Goal: Task Accomplishment & Management: Manage account settings

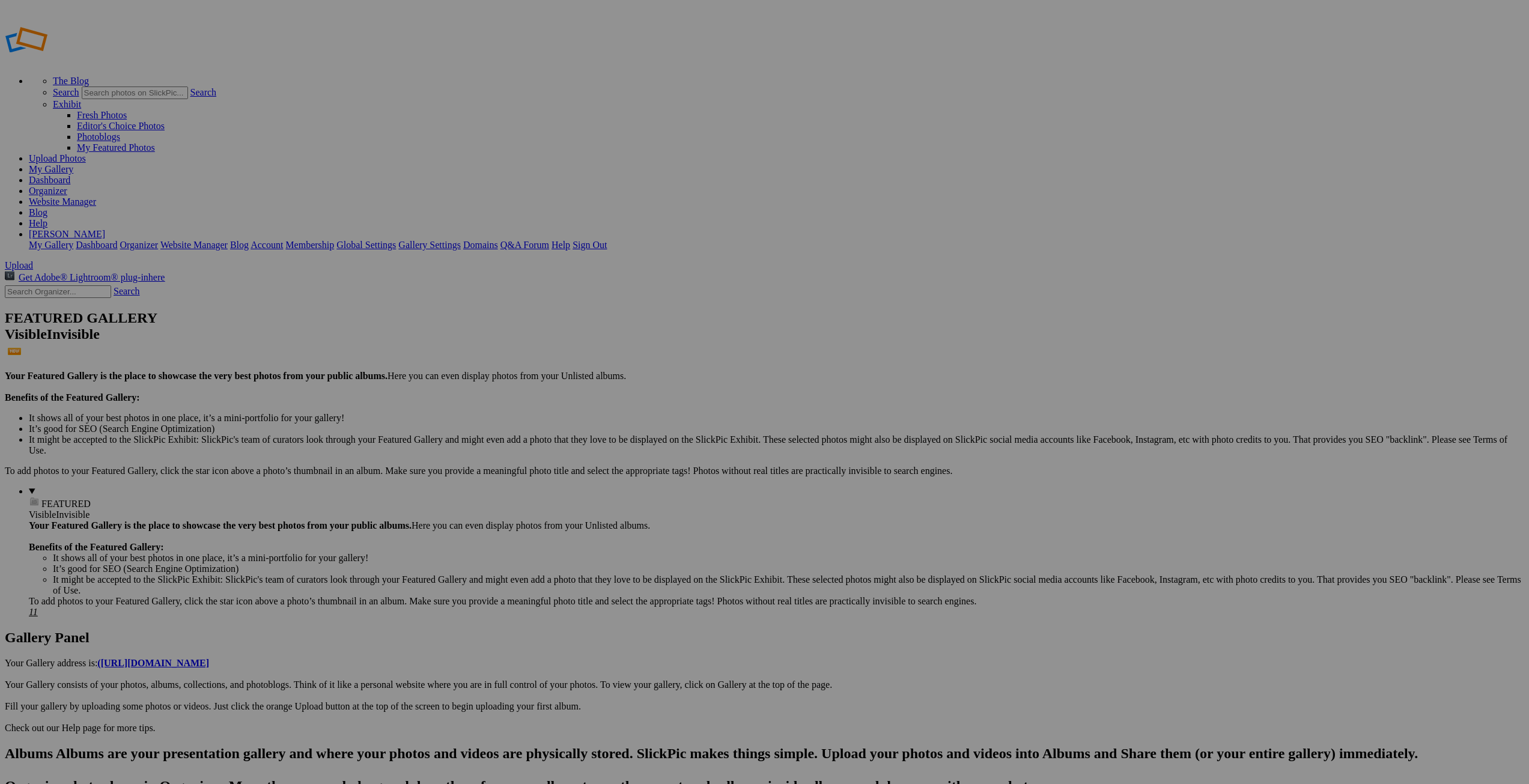
type input "Pays Basque"
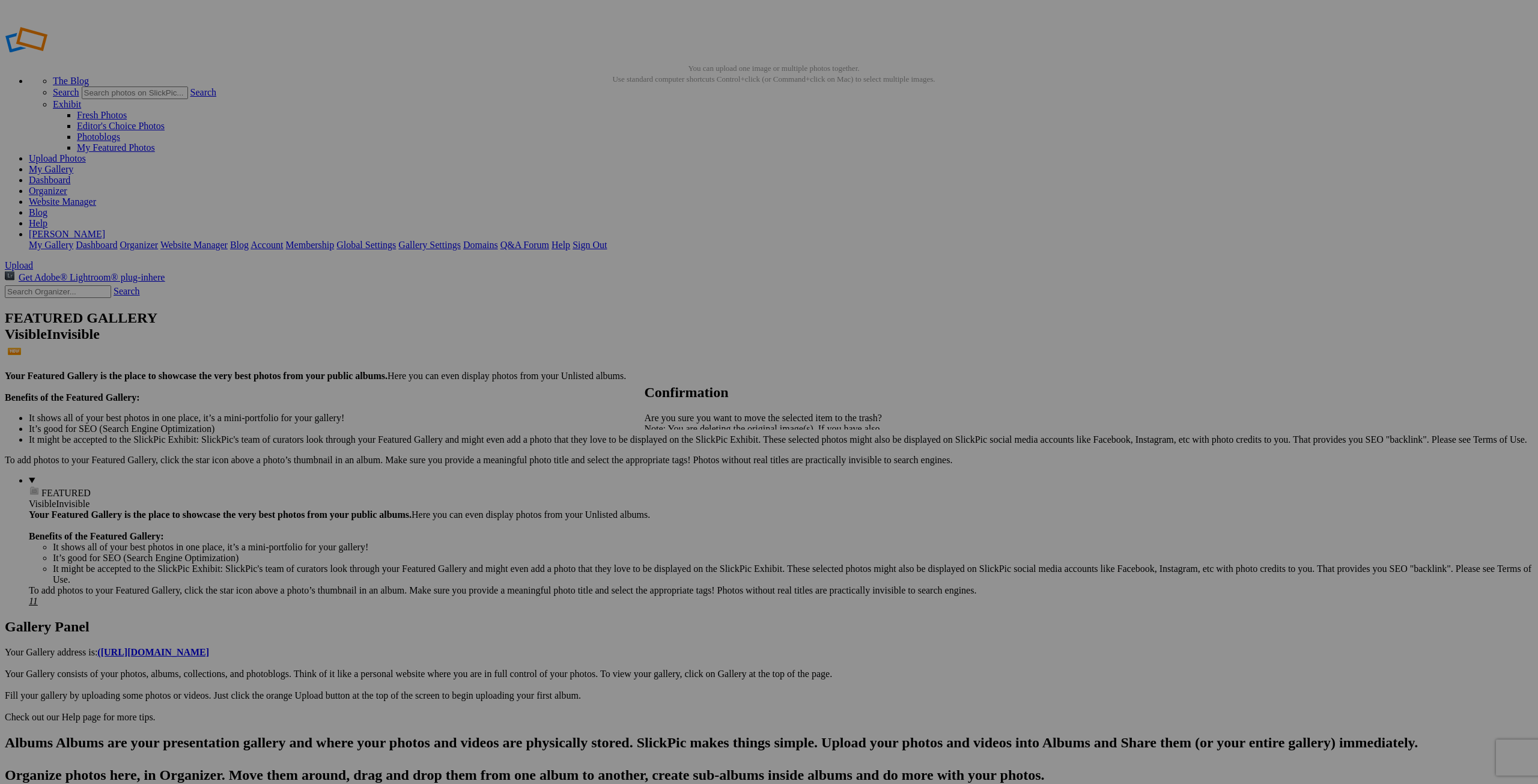
click at [685, 470] on span "Yes" at bounding box center [678, 470] width 14 height 10
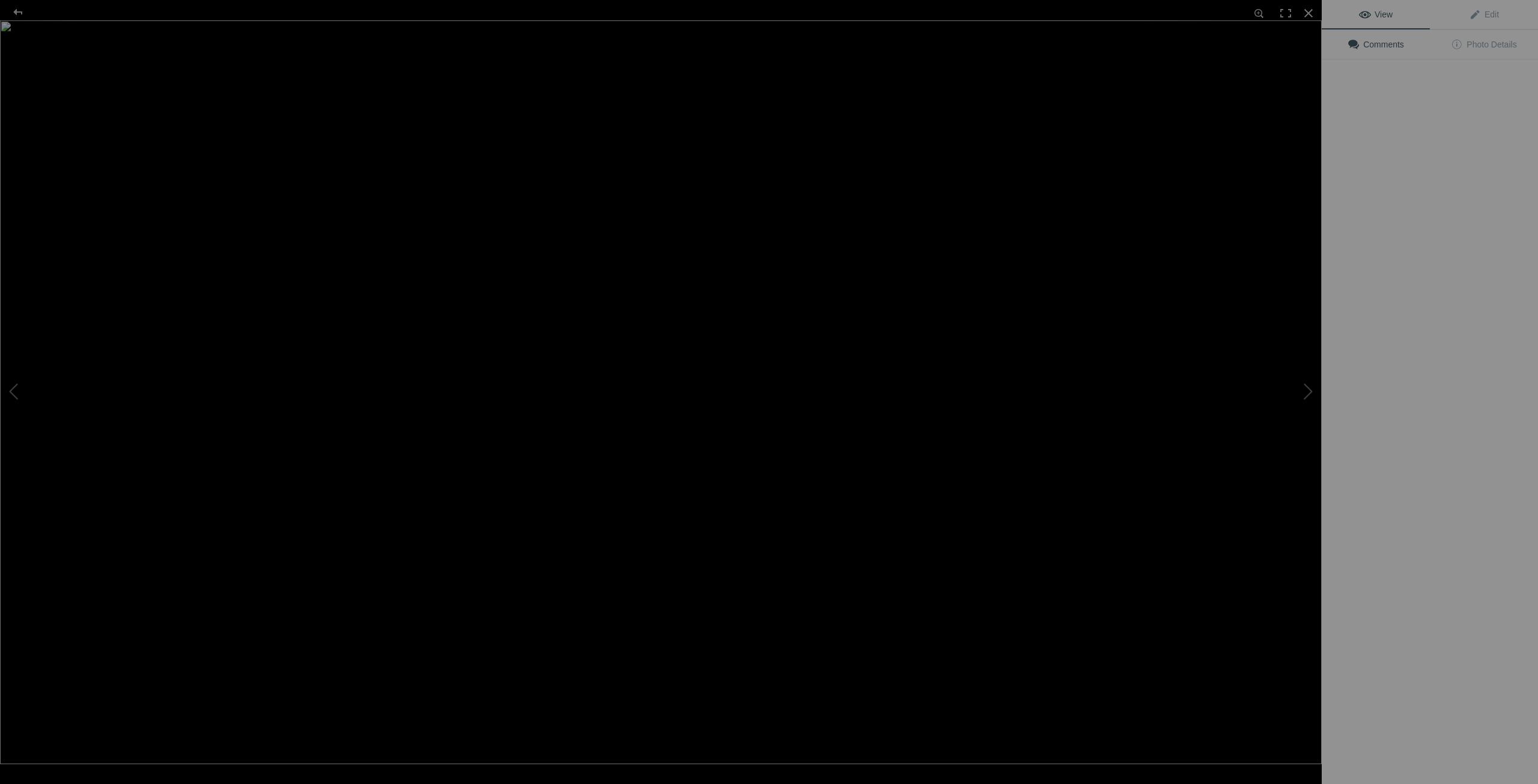
click at [1076, 327] on img at bounding box center [661, 392] width 1322 height 744
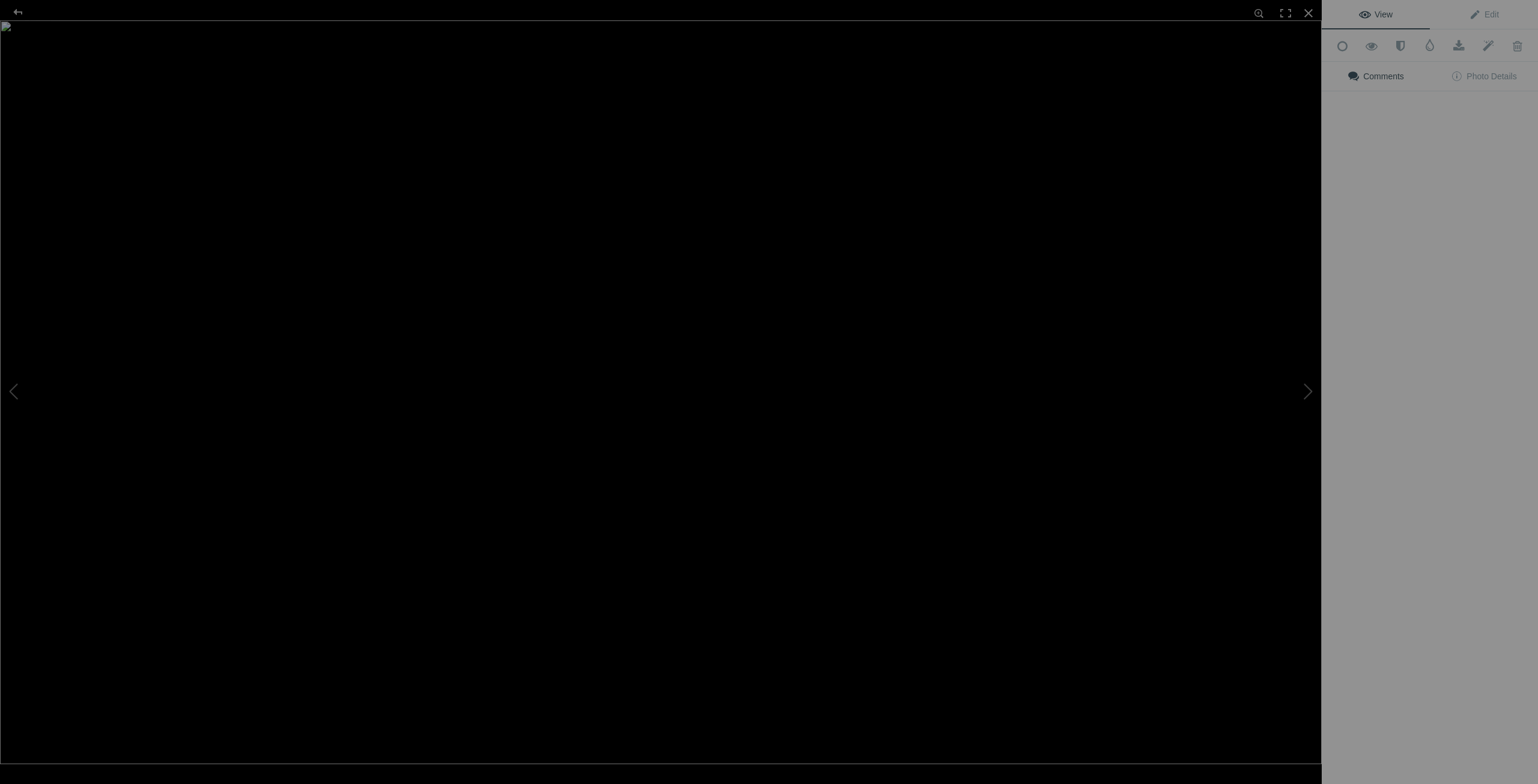
click at [1089, 331] on img at bounding box center [661, 392] width 1322 height 744
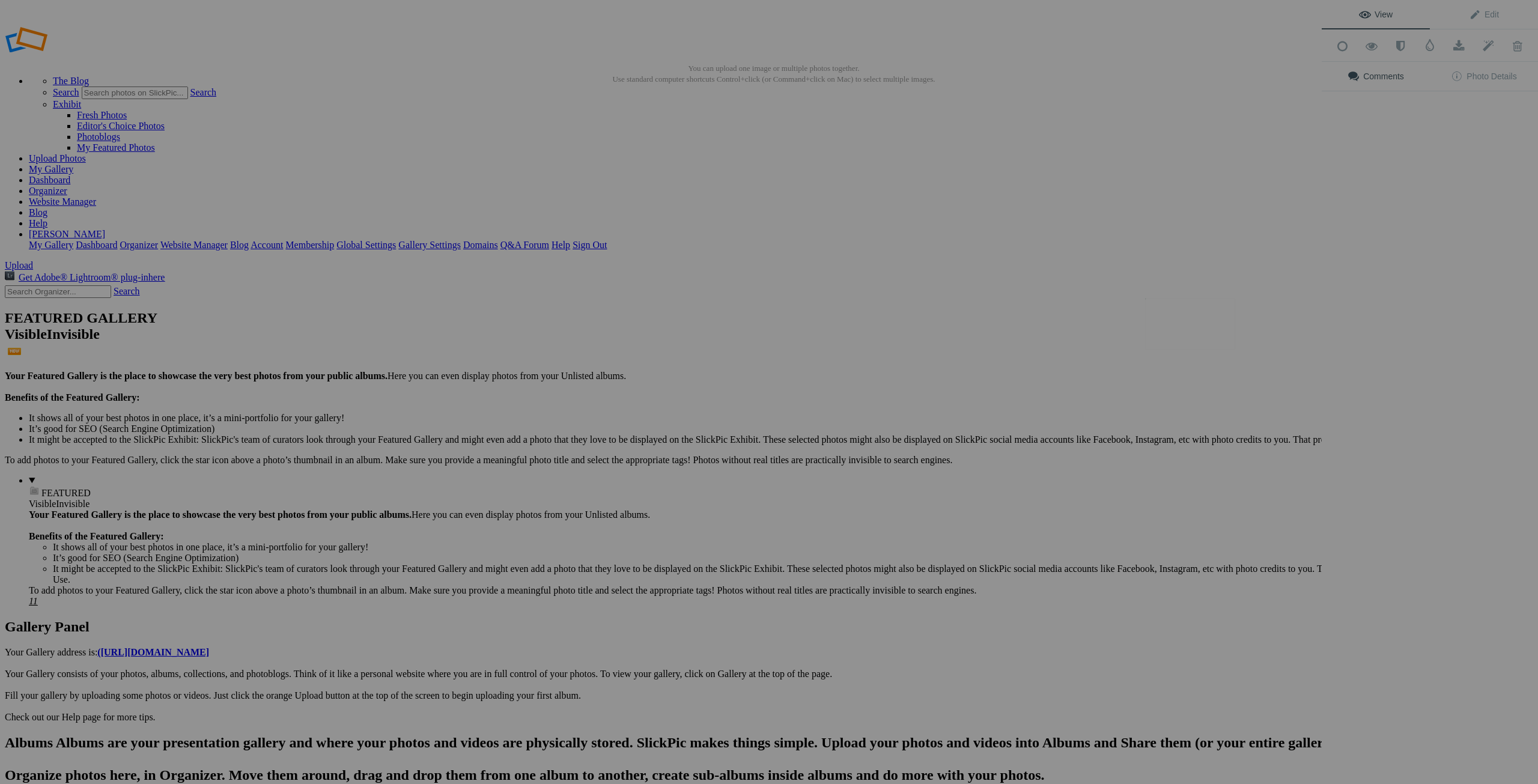
click at [1181, 324] on img at bounding box center [1189, 324] width 90 height 51
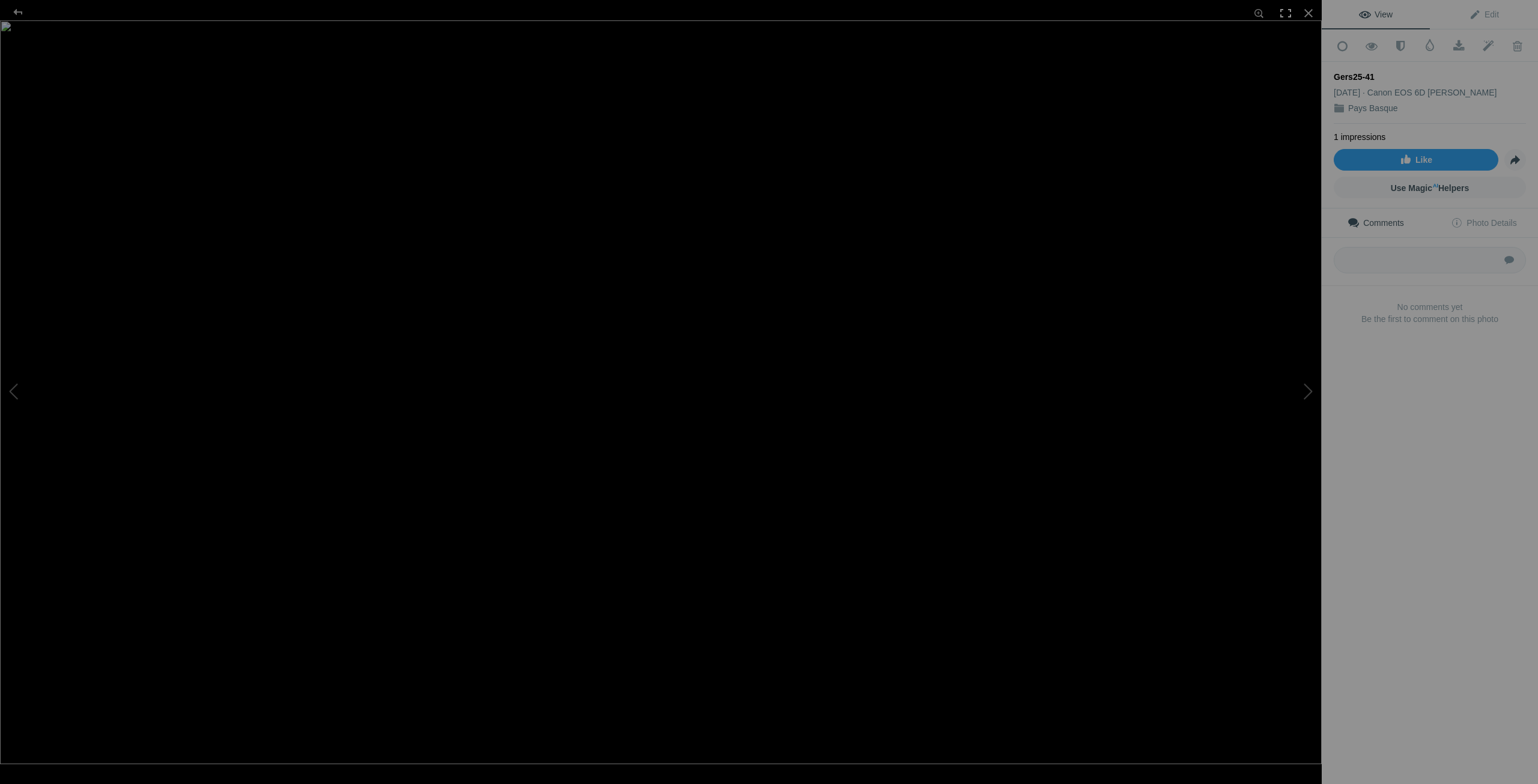
click at [1284, 11] on div at bounding box center [1286, 13] width 27 height 27
click at [24, 12] on div at bounding box center [18, 12] width 43 height 24
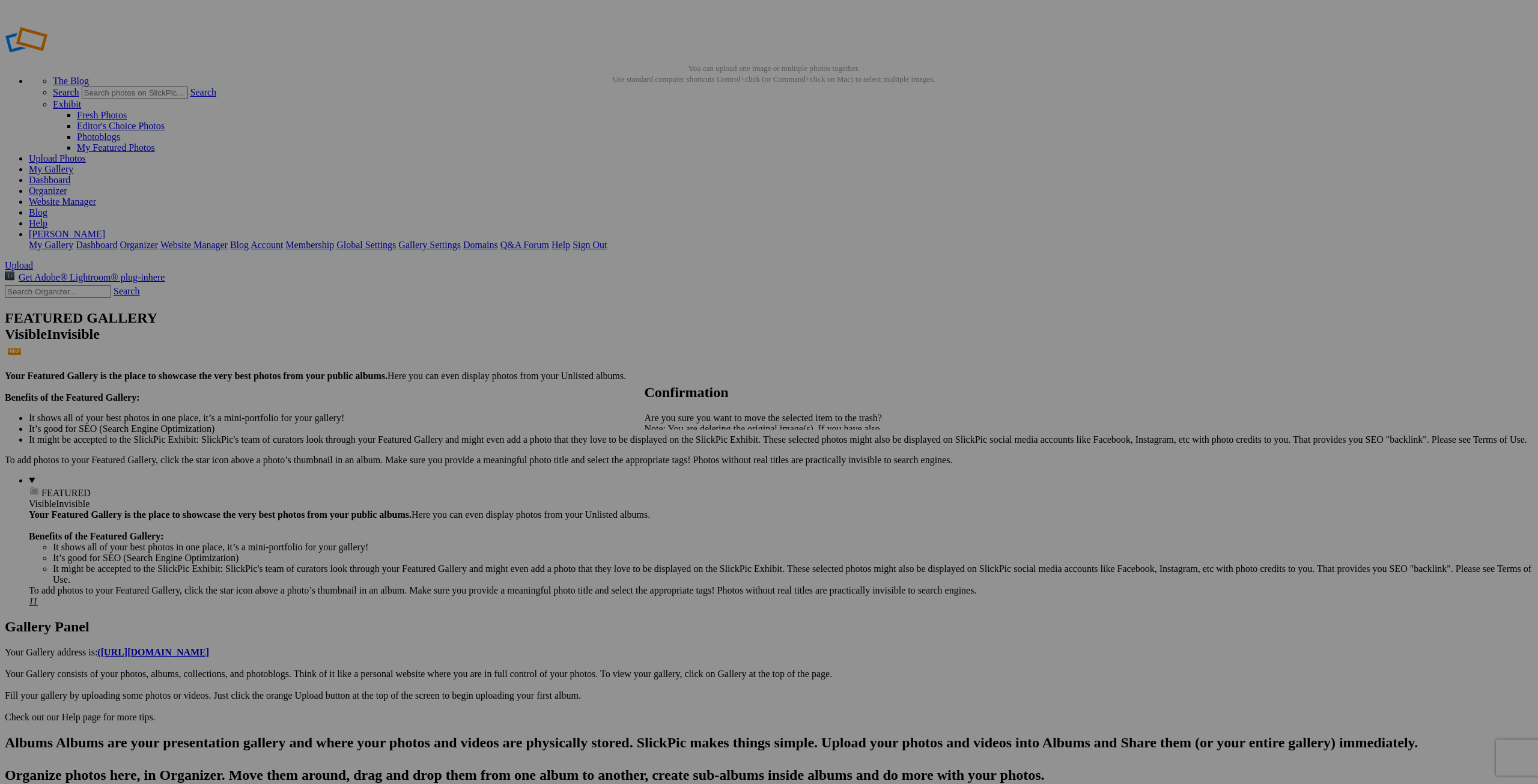
click at [685, 468] on span "Yes" at bounding box center [678, 470] width 14 height 10
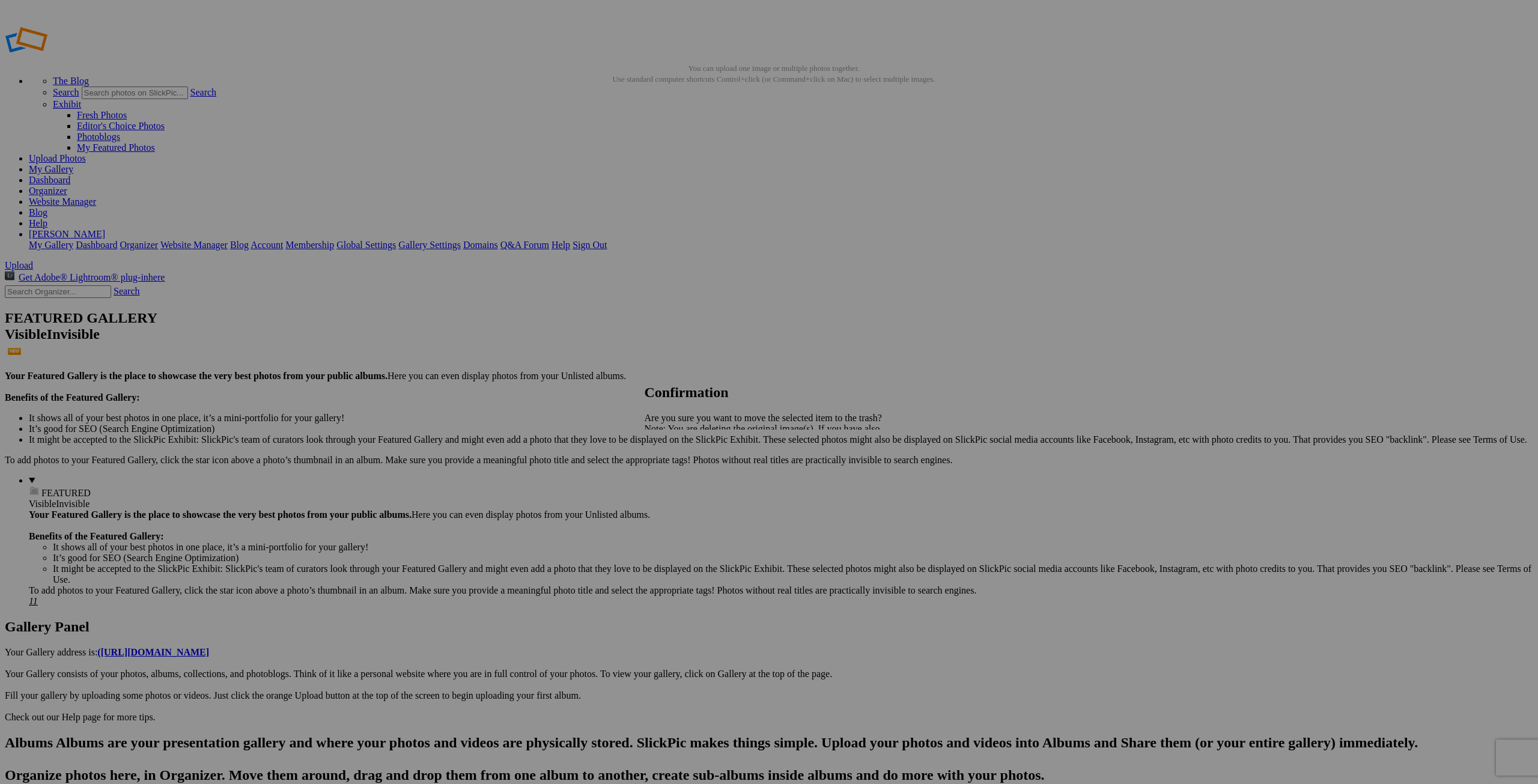
click at [685, 473] on span "Yes" at bounding box center [678, 470] width 14 height 10
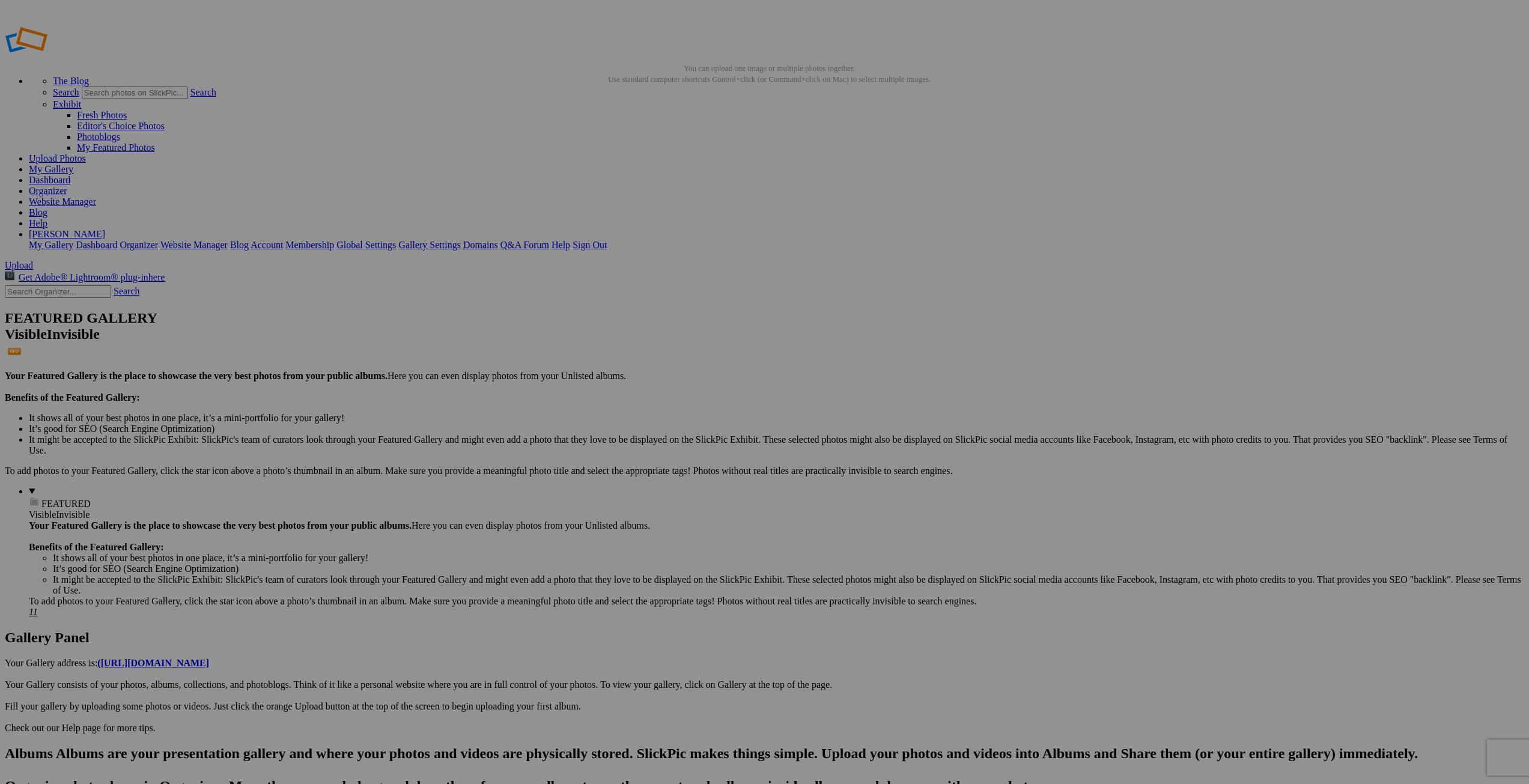
drag, startPoint x: 873, startPoint y: 357, endPoint x: 910, endPoint y: 357, distance: 37.0
type input "Gers25-30"
drag, startPoint x: 1195, startPoint y: 357, endPoint x: 1235, endPoint y: 357, distance: 40.0
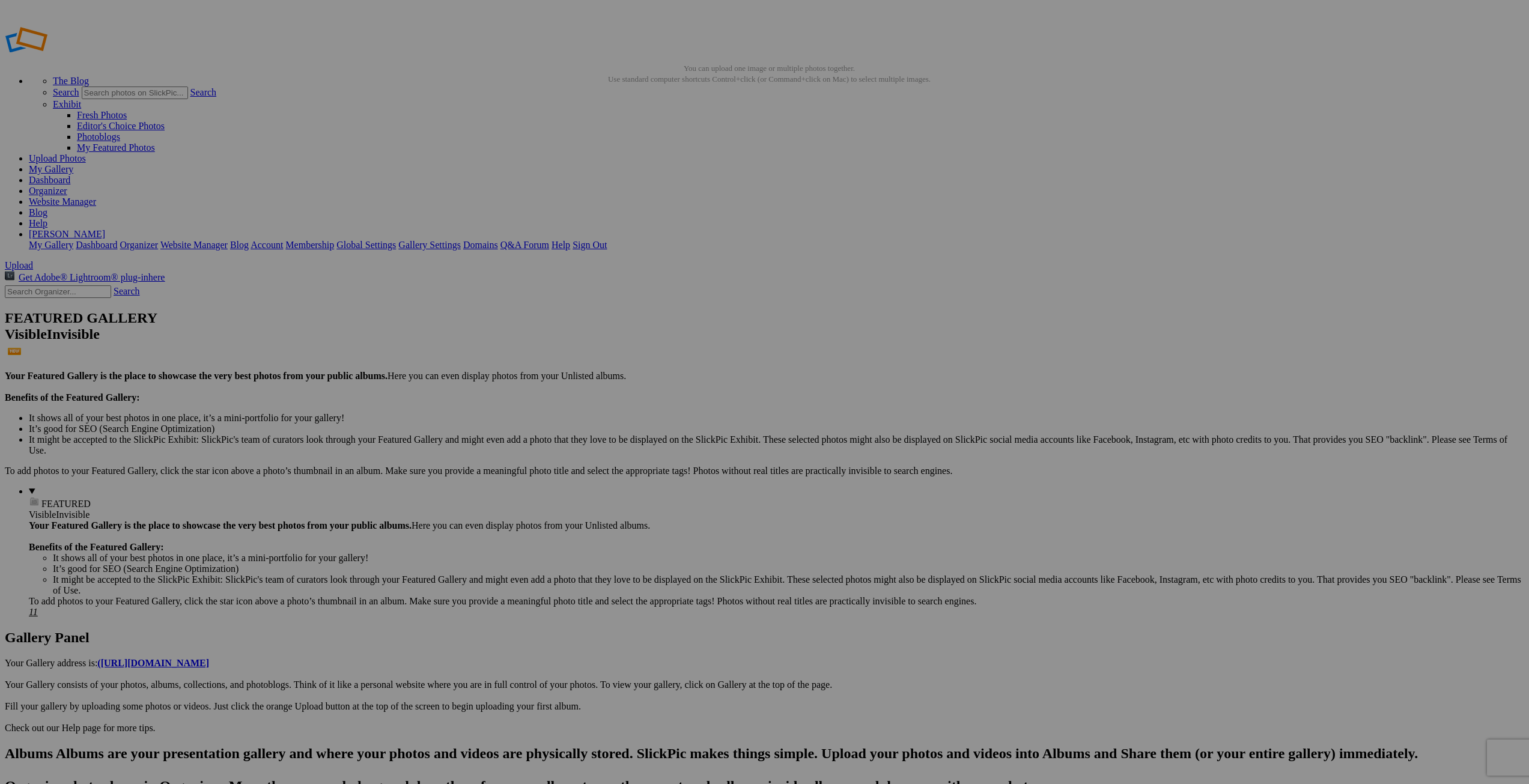
type input "Gers25-54"
drag, startPoint x: 1285, startPoint y: 356, endPoint x: 1354, endPoint y: 359, distance: 69.1
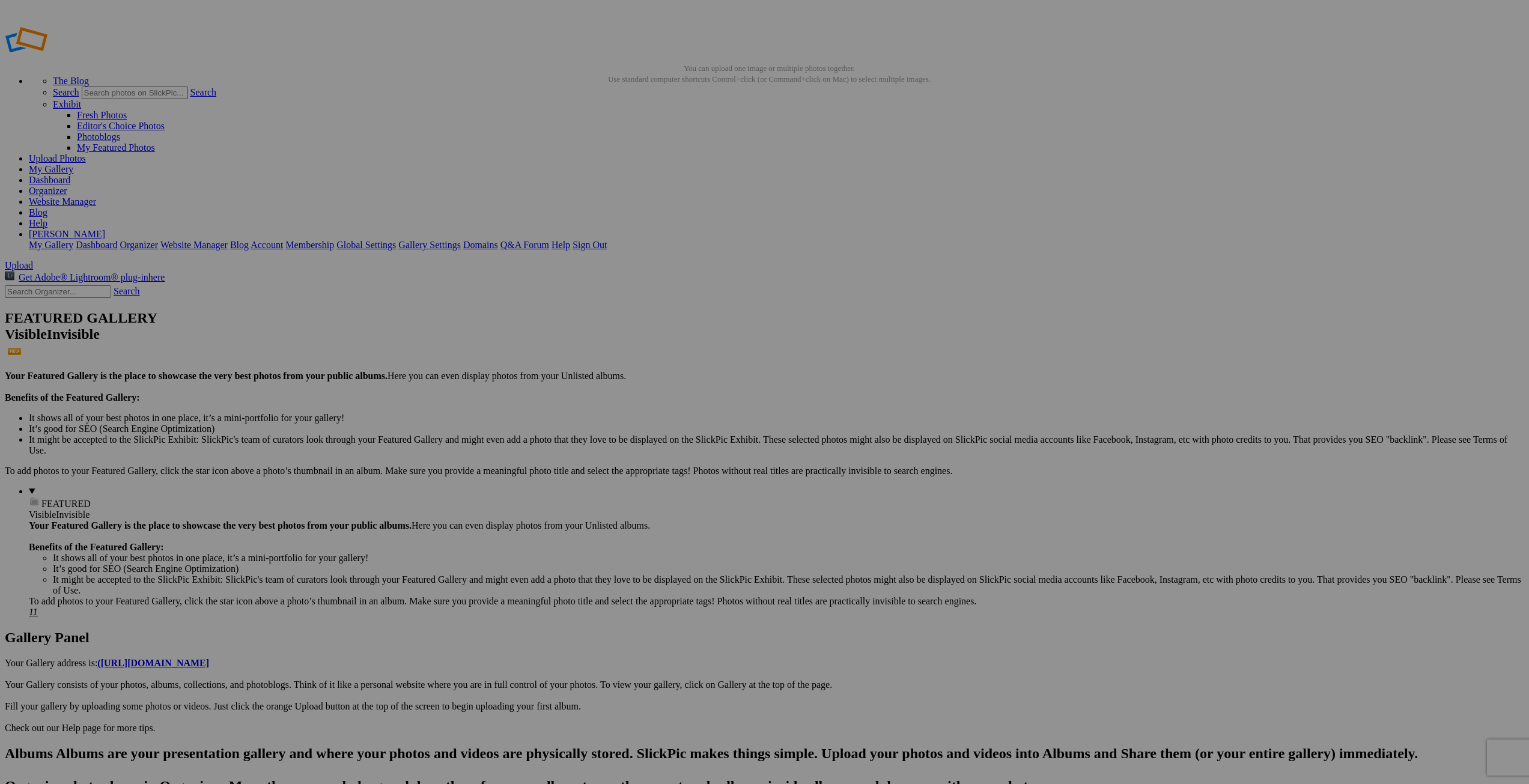
type input "Gers25-57"
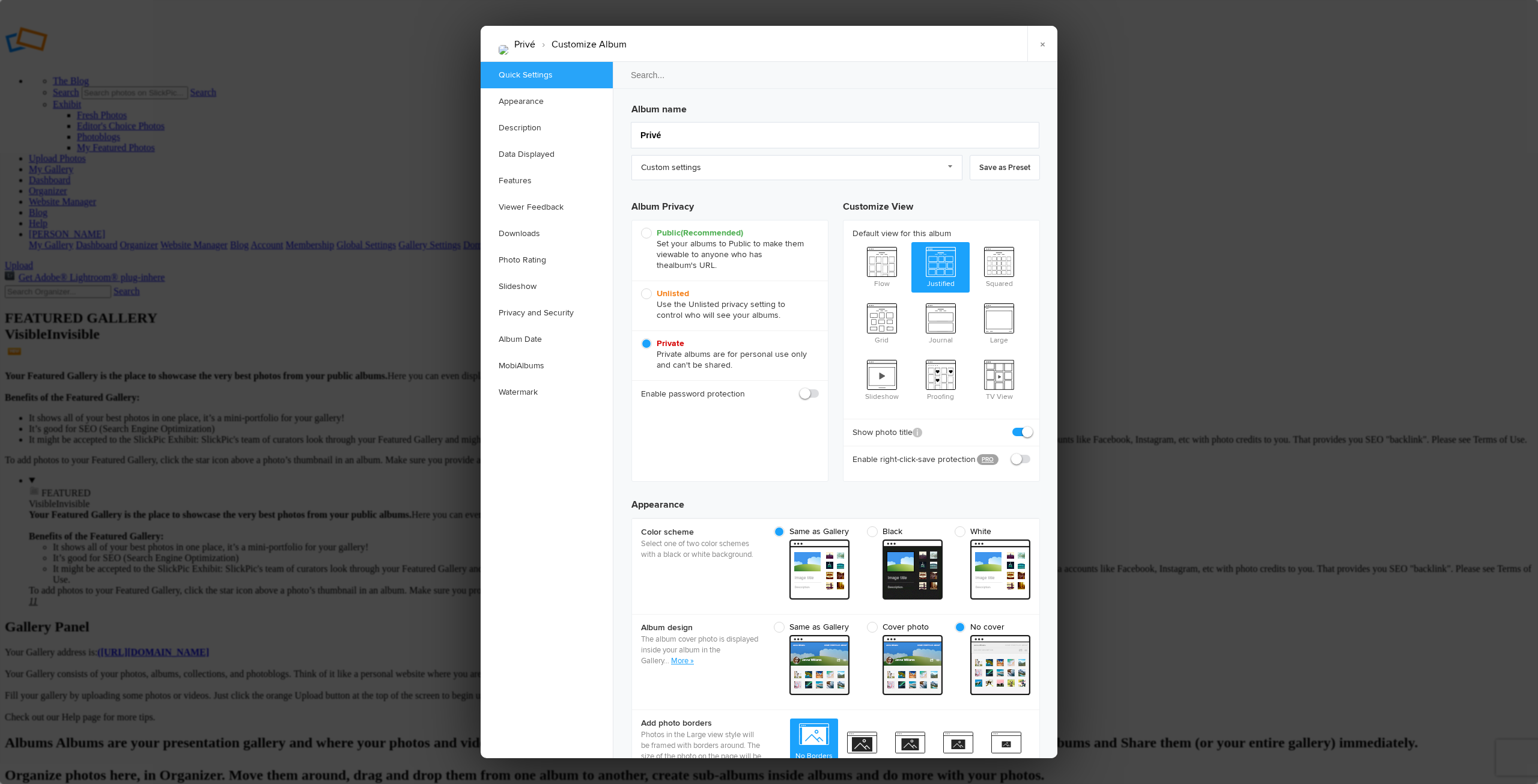
click at [644, 294] on span "Unlisted Use the Unlisted privacy setting to control who will see your albums." at bounding box center [726, 305] width 172 height 33
click at [641, 288] on input "Unlisted Use the Unlisted privacy setting to control who will see your albums." at bounding box center [641, 288] width 1 height 1
radio input "true"
click at [819, 388] on span at bounding box center [819, 388] width 0 height 0
click at [818, 388] on input "checkbox" at bounding box center [818, 387] width 1 height 1
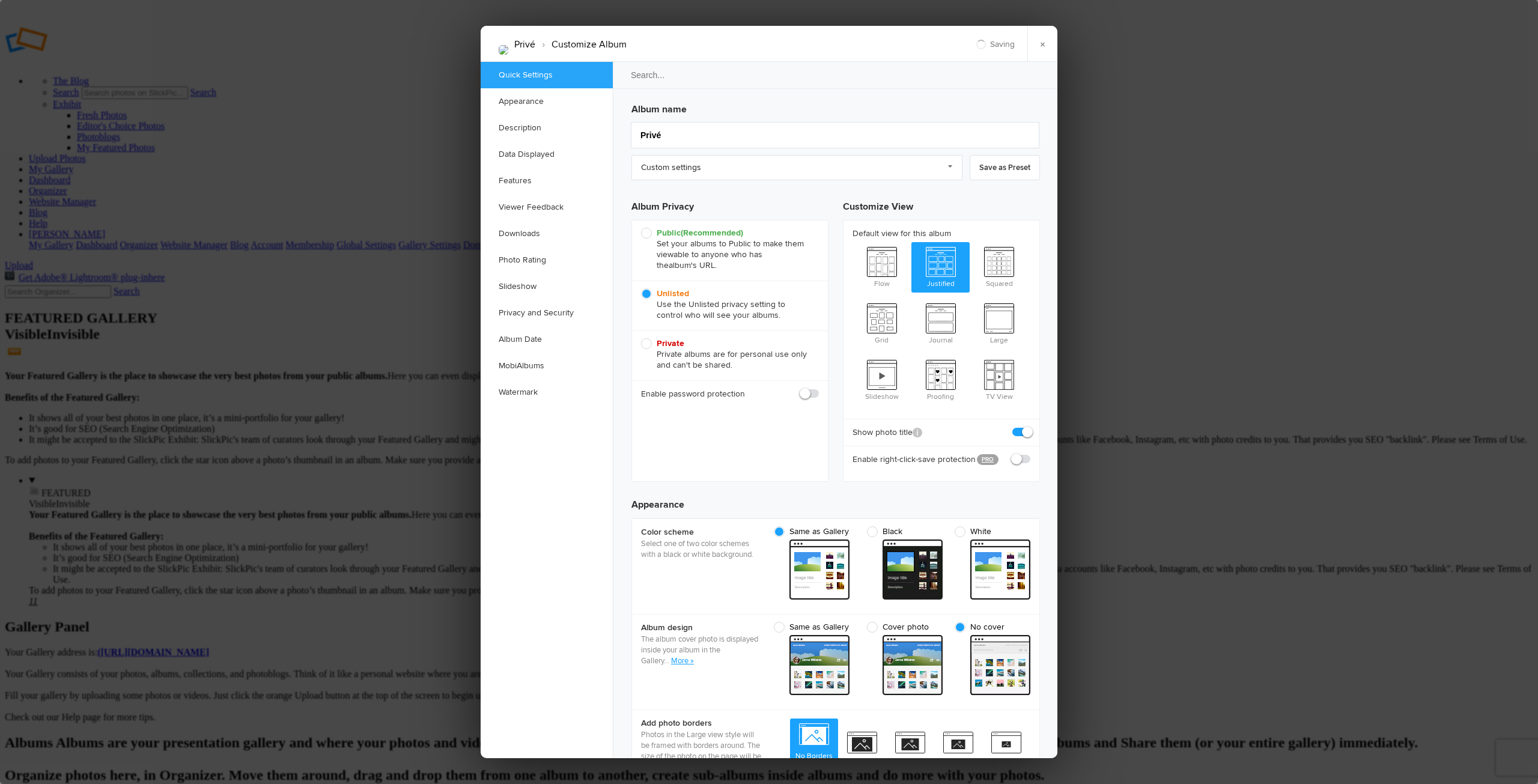
checkbox input "true"
click at [644, 343] on span "Private Private albums are for personal use only and can't be shared." at bounding box center [726, 354] width 172 height 33
click at [641, 338] on input "Private Private albums are for personal use only and can't be shared." at bounding box center [641, 337] width 1 height 1
radio input "true"
click at [647, 293] on span "Unlisted Use the Unlisted privacy setting to control who will see your albums." at bounding box center [726, 305] width 172 height 33
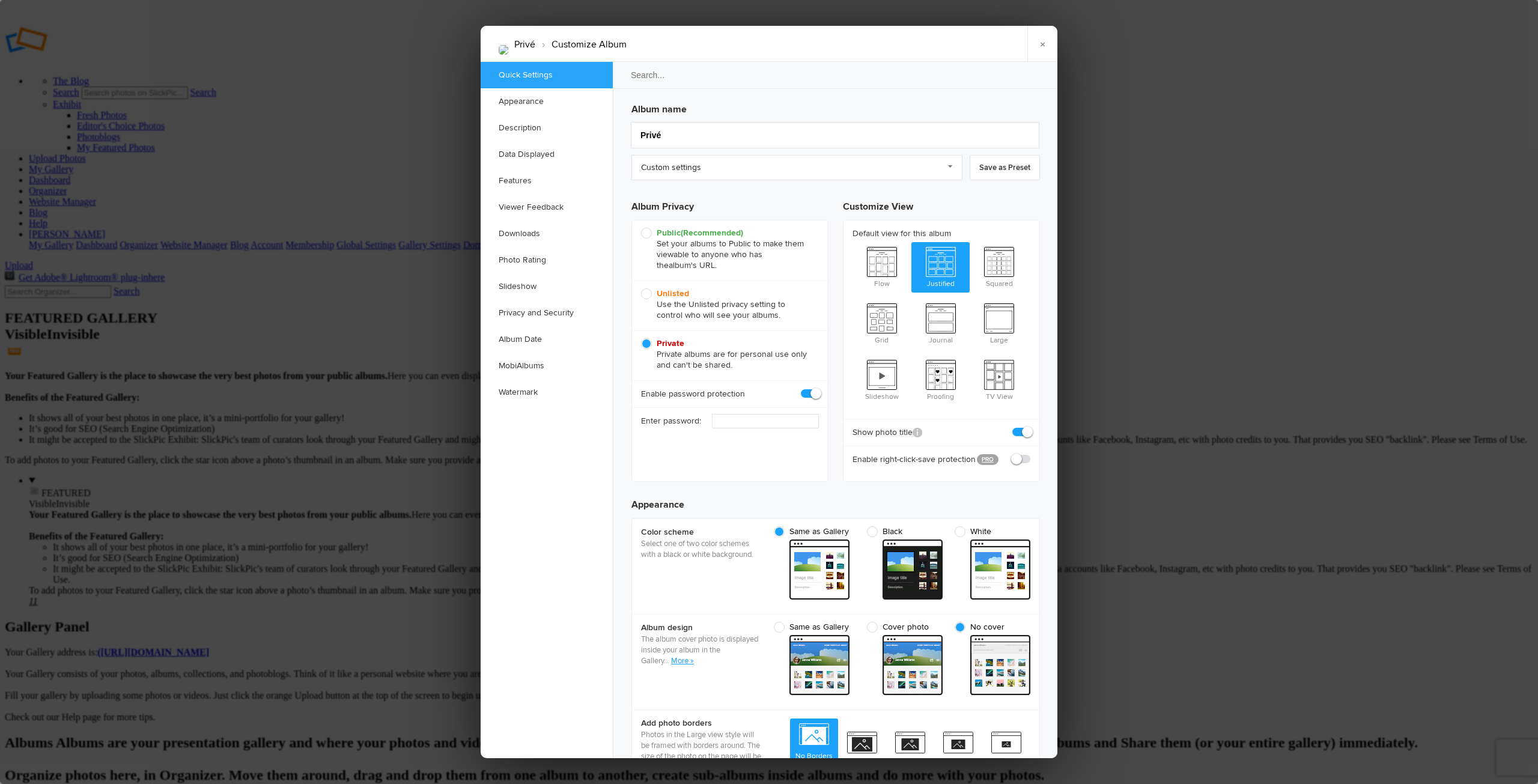
click at [641, 288] on input "Unlisted Use the Unlisted privacy setting to control who will see your albums." at bounding box center [641, 288] width 1 height 1
radio input "true"
click at [644, 341] on span "Private Private albums are for personal use only and can't be shared." at bounding box center [726, 354] width 172 height 33
click at [641, 338] on input "Private Private albums are for personal use only and can't be shared." at bounding box center [641, 337] width 1 height 1
radio input "true"
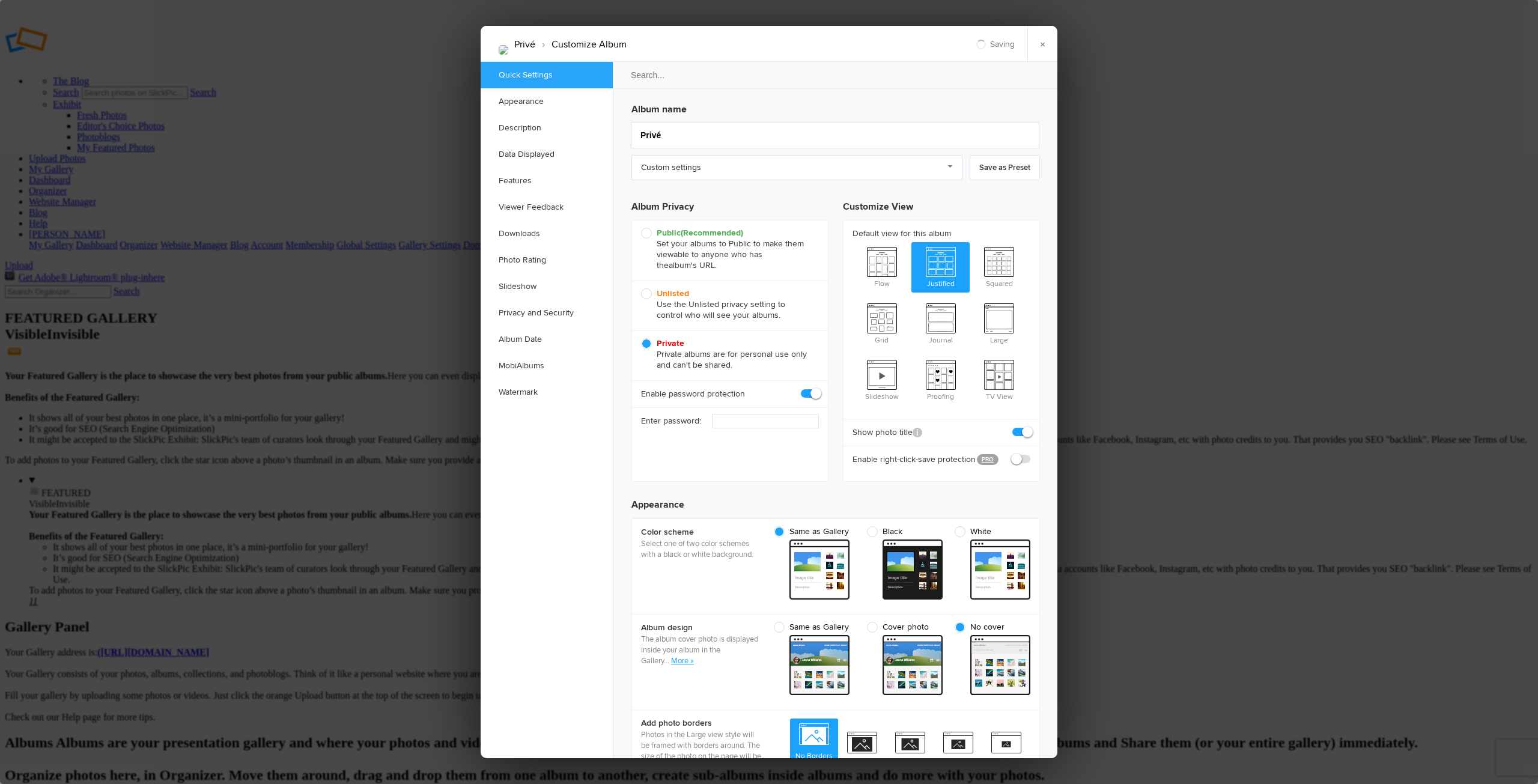
click at [419, 453] on div at bounding box center [769, 392] width 1538 height 784
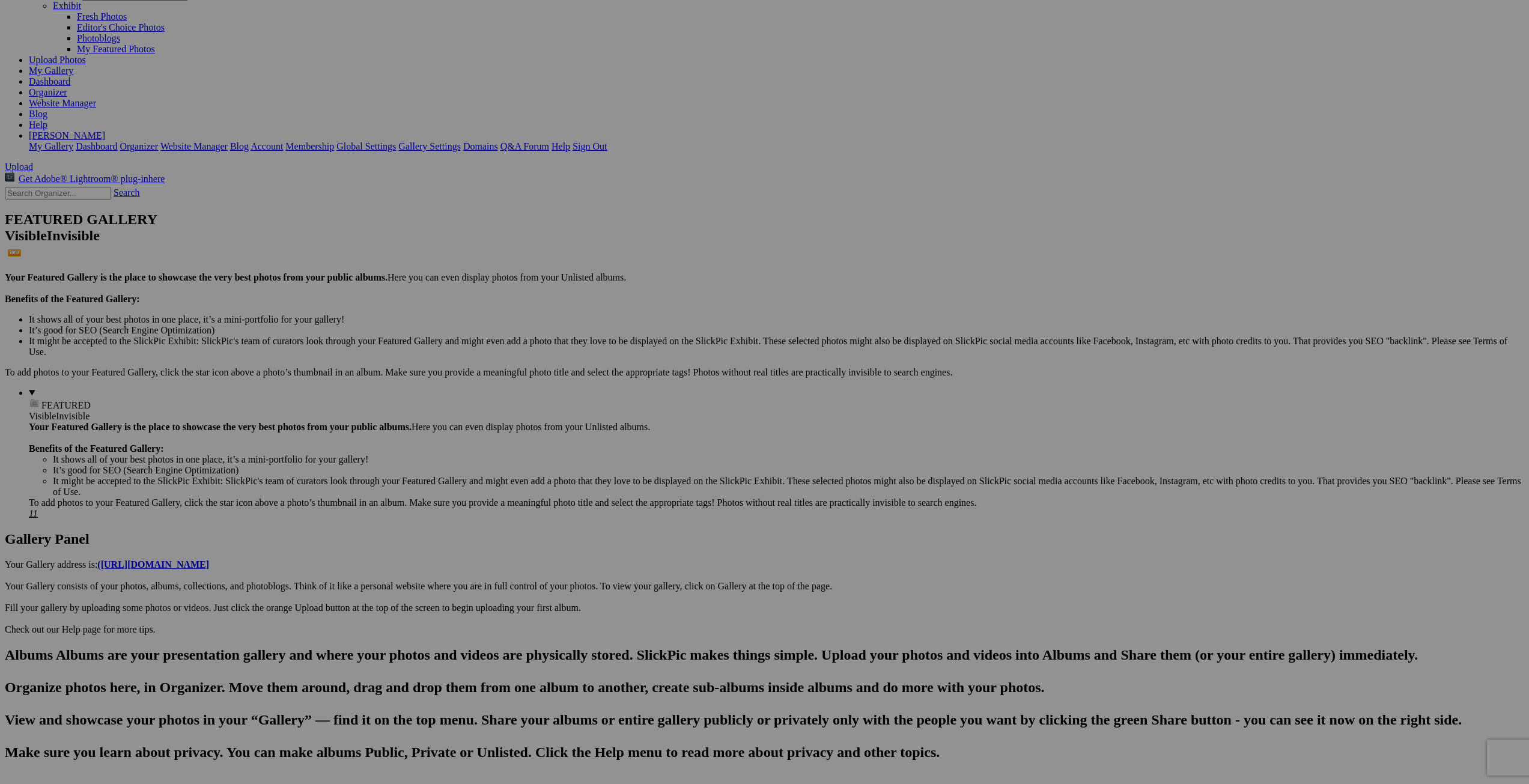
scroll to position [120, 0]
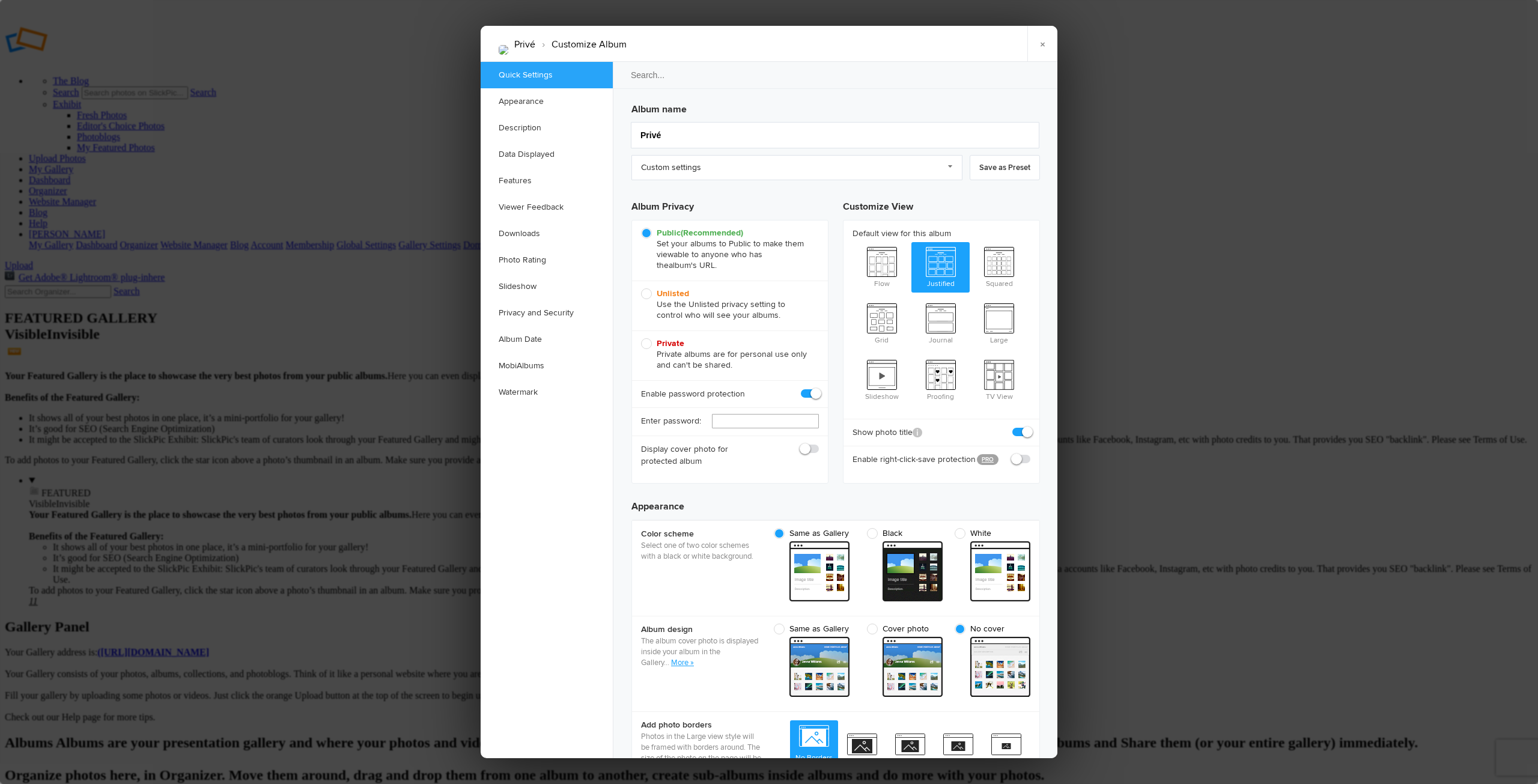
click at [738, 423] on input "text" at bounding box center [766, 421] width 107 height 14
type input "R"
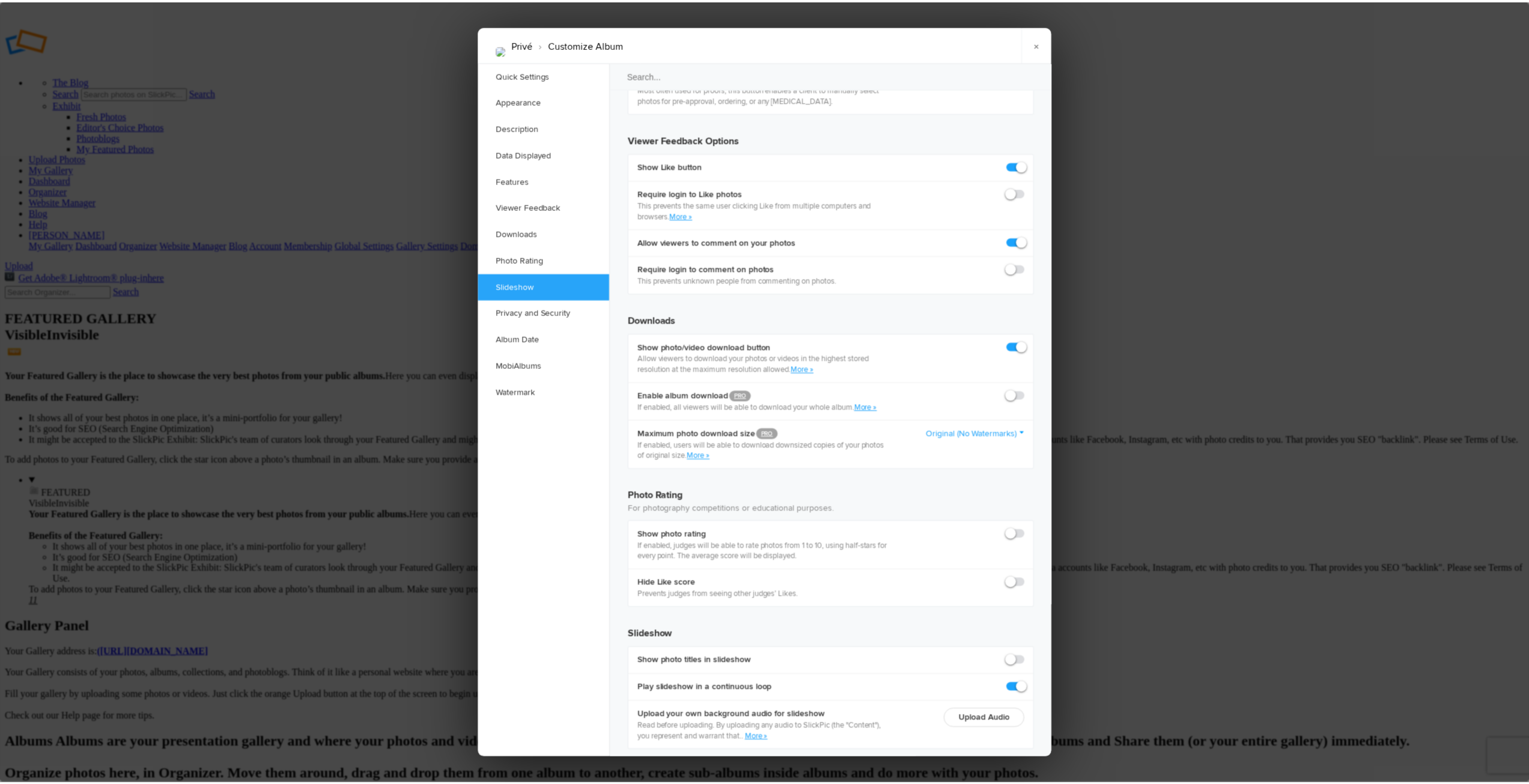
scroll to position [2222, 0]
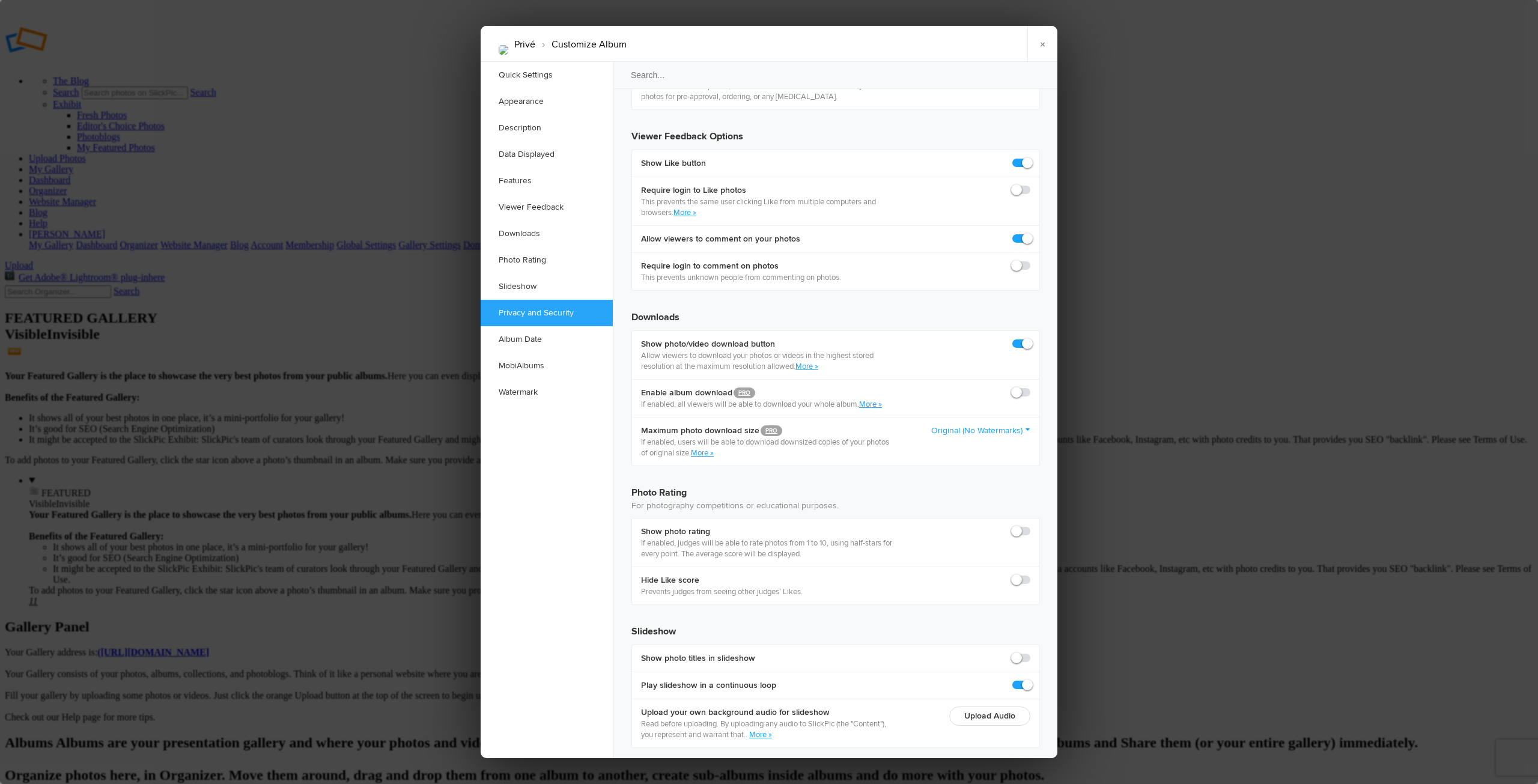
type input "randogastro"
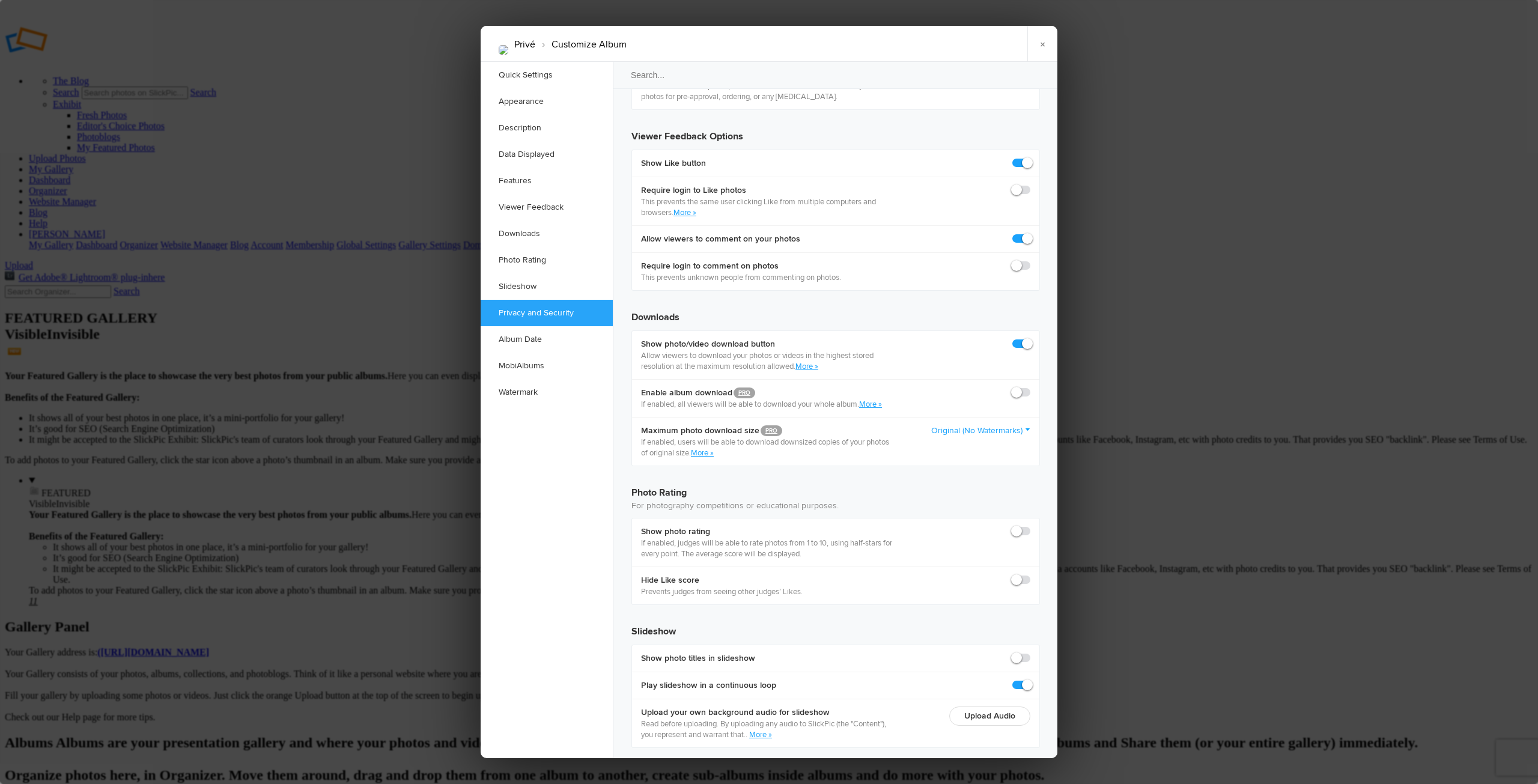
checkbox input "false"
click at [1044, 45] on link "×" at bounding box center [1042, 44] width 30 height 36
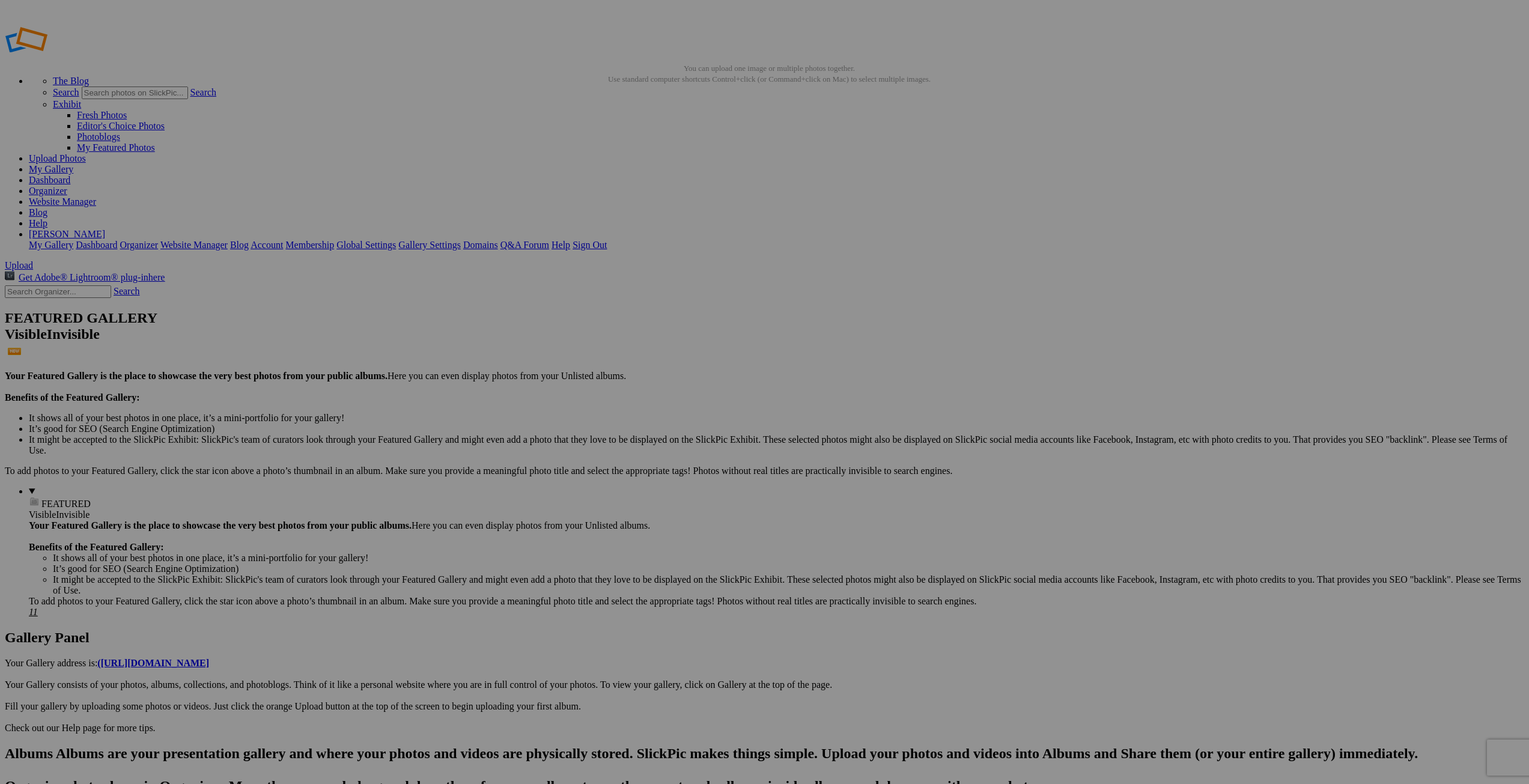
click at [104, 486] on details "FEATURED Visible Invisible Your Featured Gallery is the place to showcase the v…" at bounding box center [777, 551] width 1496 height 132
click at [461, 239] on link "Gallery Settings" at bounding box center [430, 244] width 62 height 10
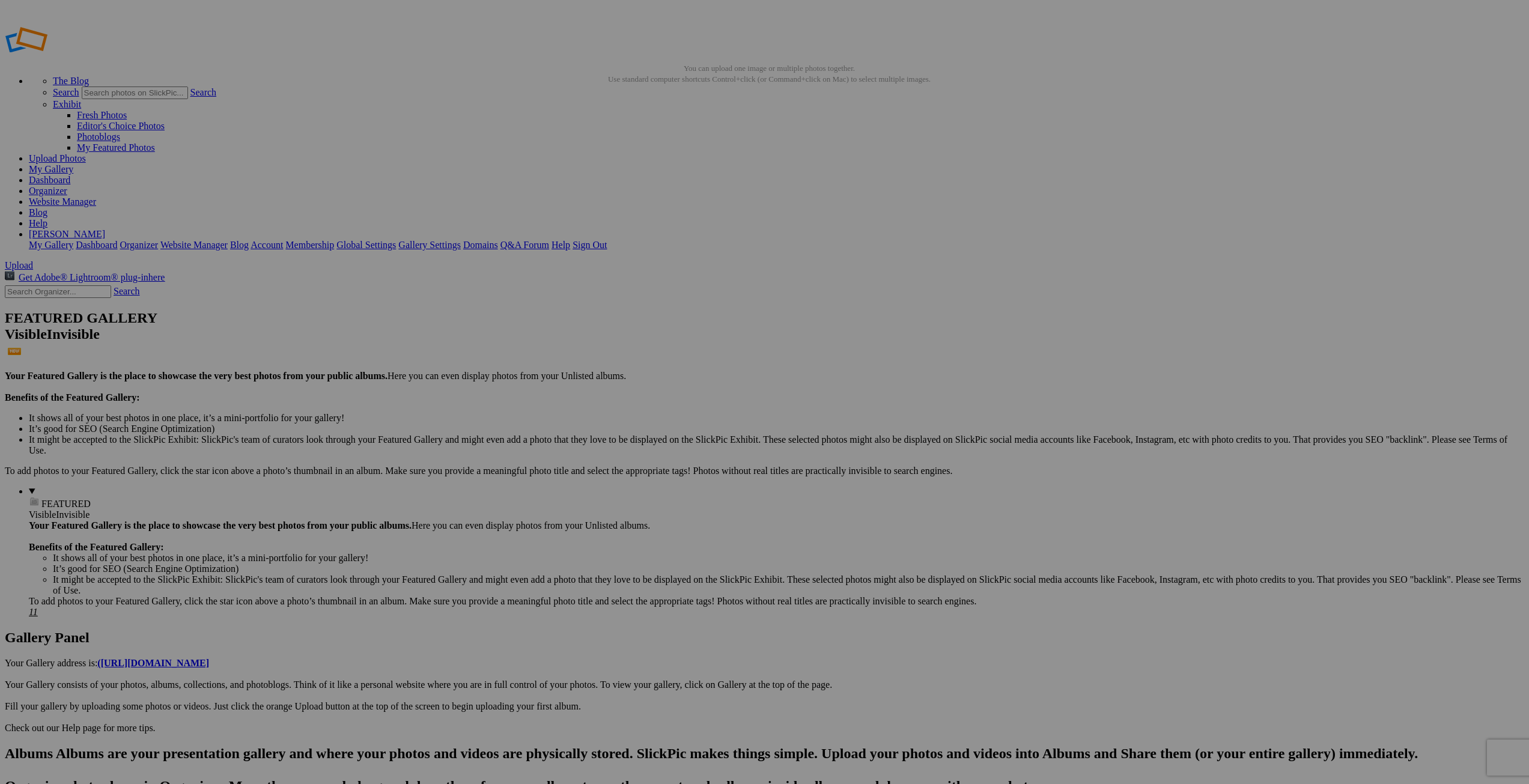
drag, startPoint x: 766, startPoint y: 216, endPoint x: 806, endPoint y: 215, distance: 40.0
type input "Gers25-146"
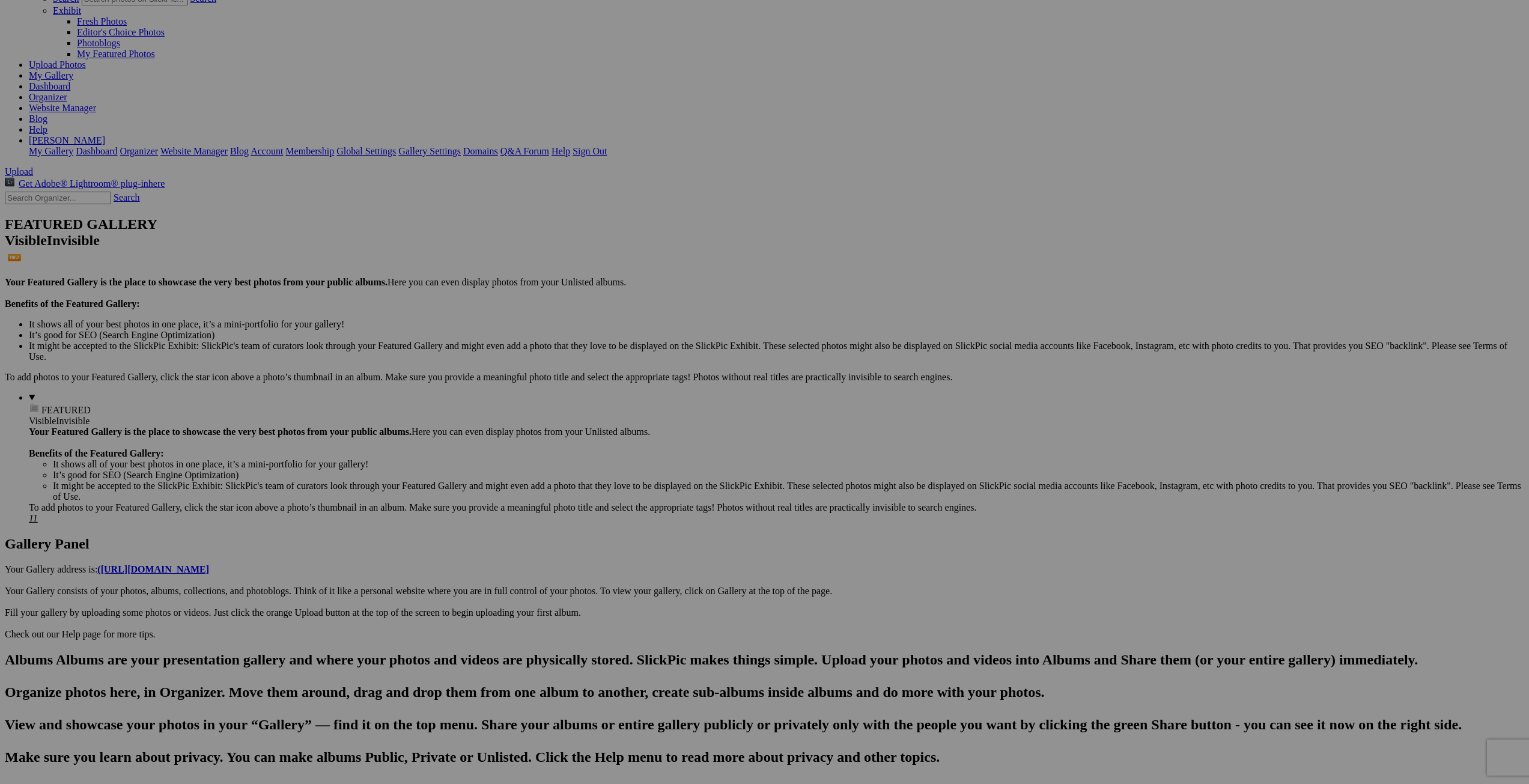
scroll to position [120, 0]
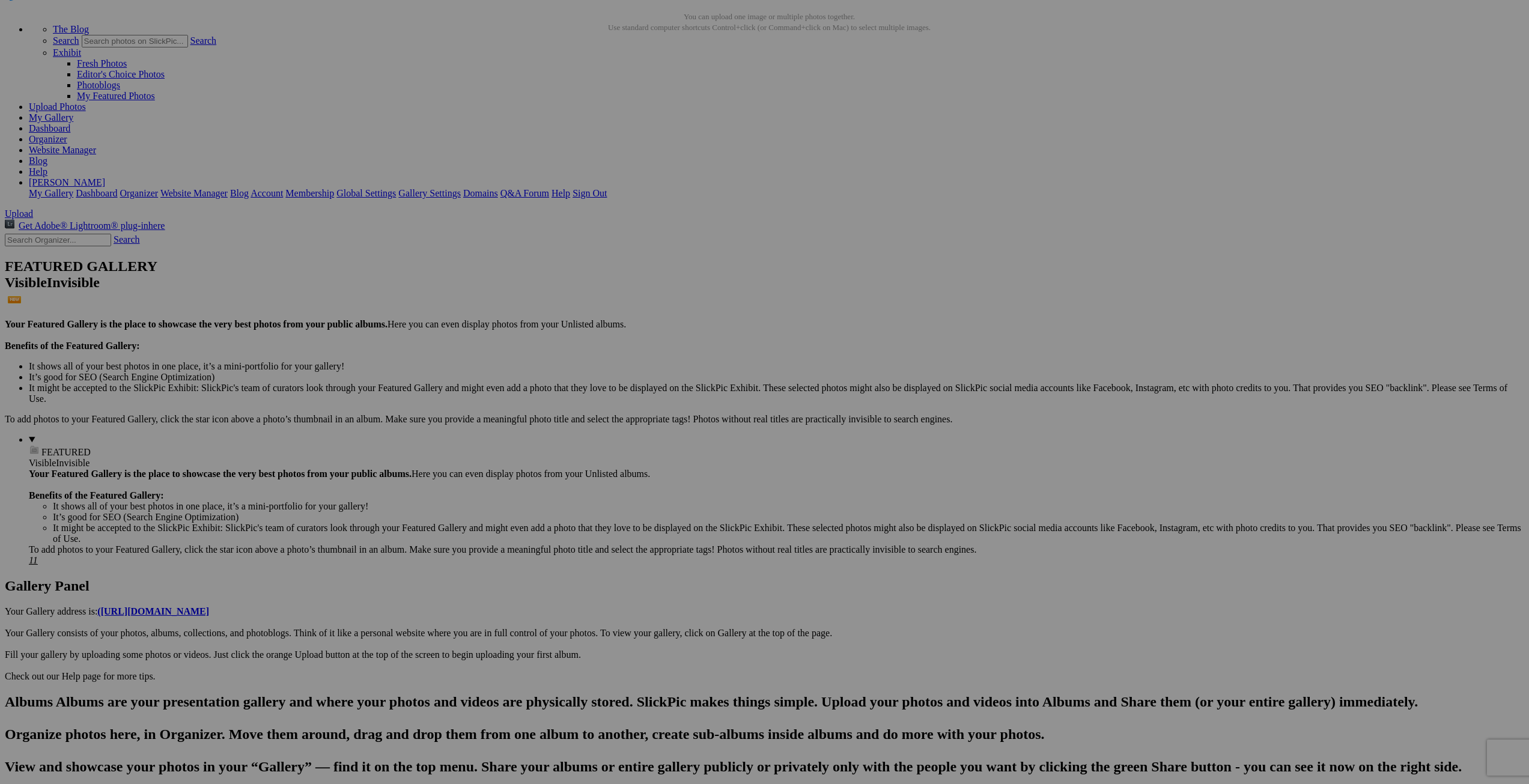
scroll to position [0, 0]
